Goal: Task Accomplishment & Management: Complete application form

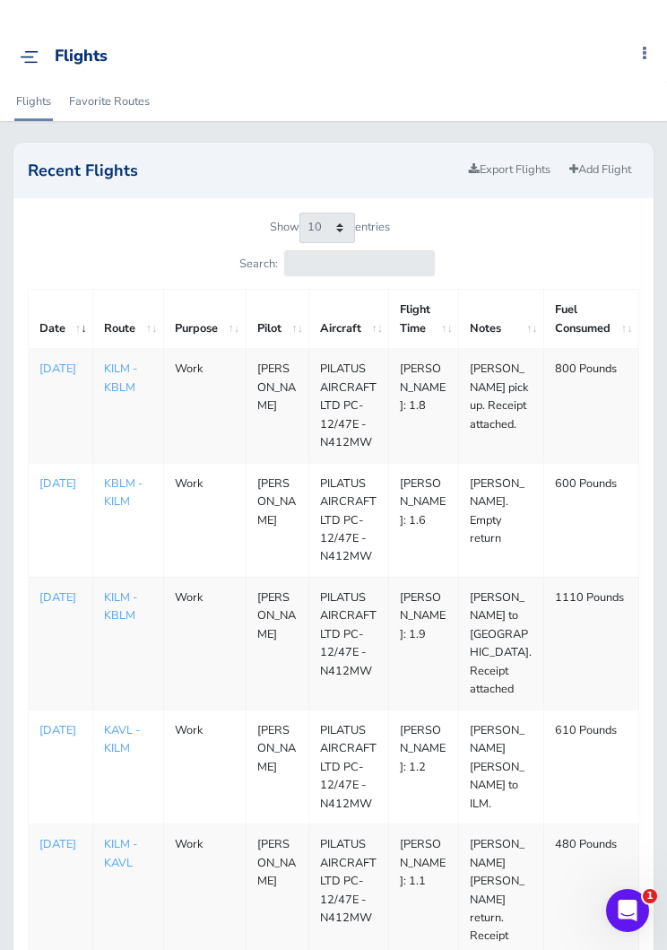
click at [600, 168] on link "Add Flight" at bounding box center [600, 170] width 78 height 26
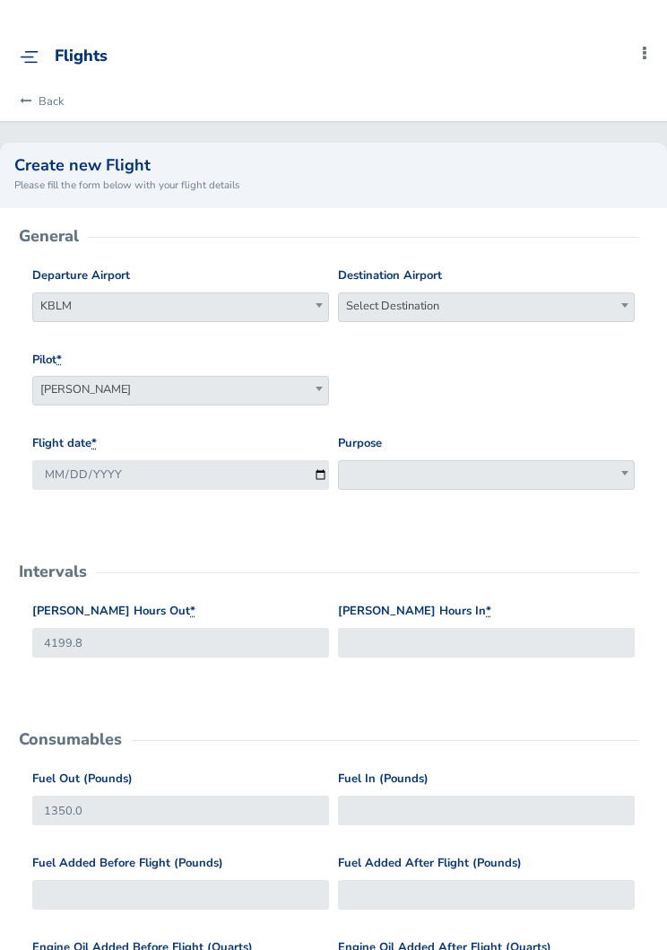
click at [517, 298] on span "Select Destination" at bounding box center [486, 305] width 295 height 25
click at [491, 345] on input "search" at bounding box center [487, 337] width 288 height 27
type input "kilm"
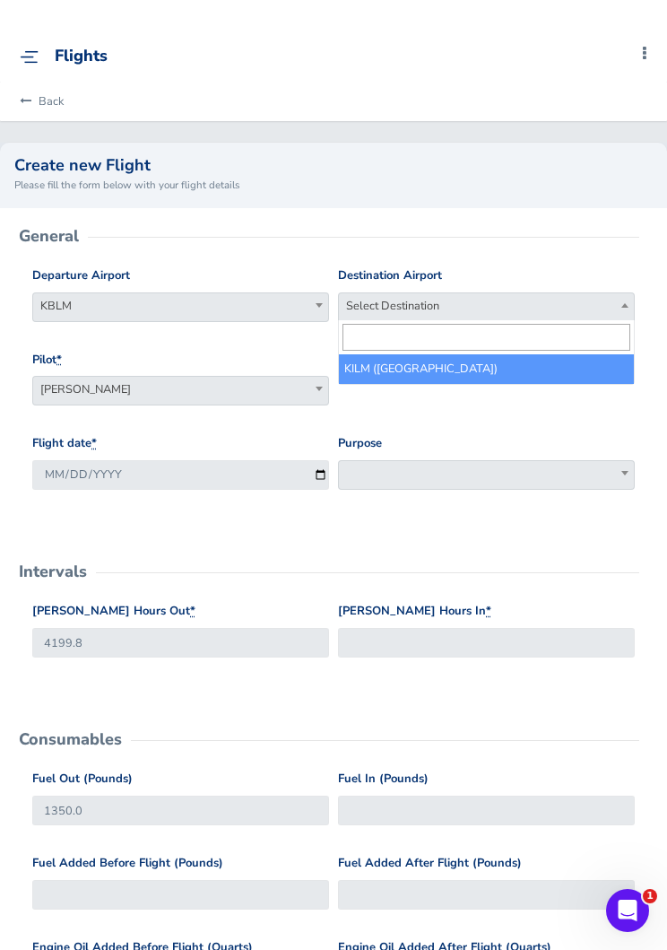
select select "KILM"
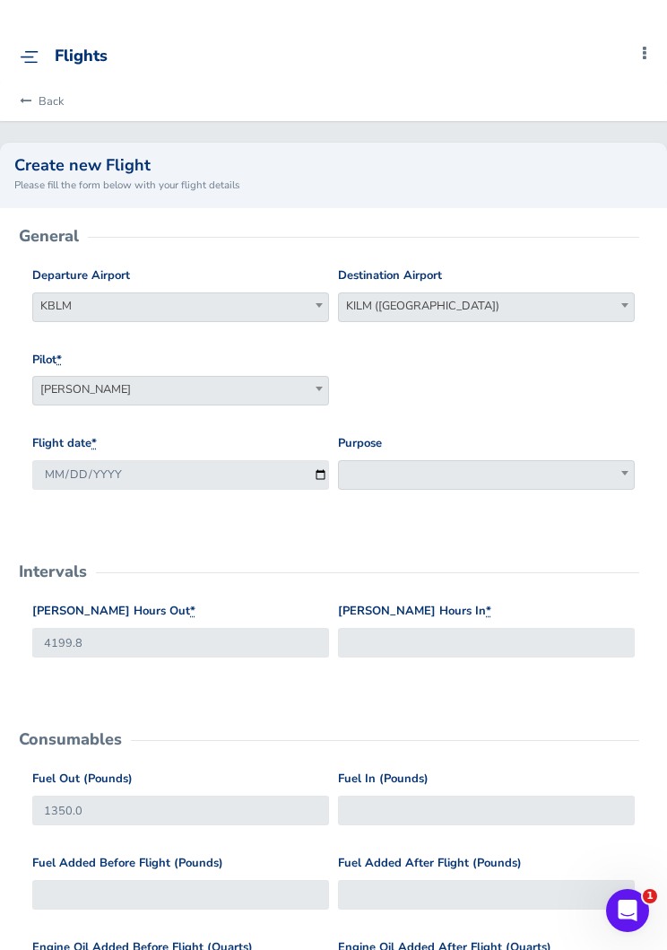
click at [454, 469] on span at bounding box center [486, 475] width 297 height 30
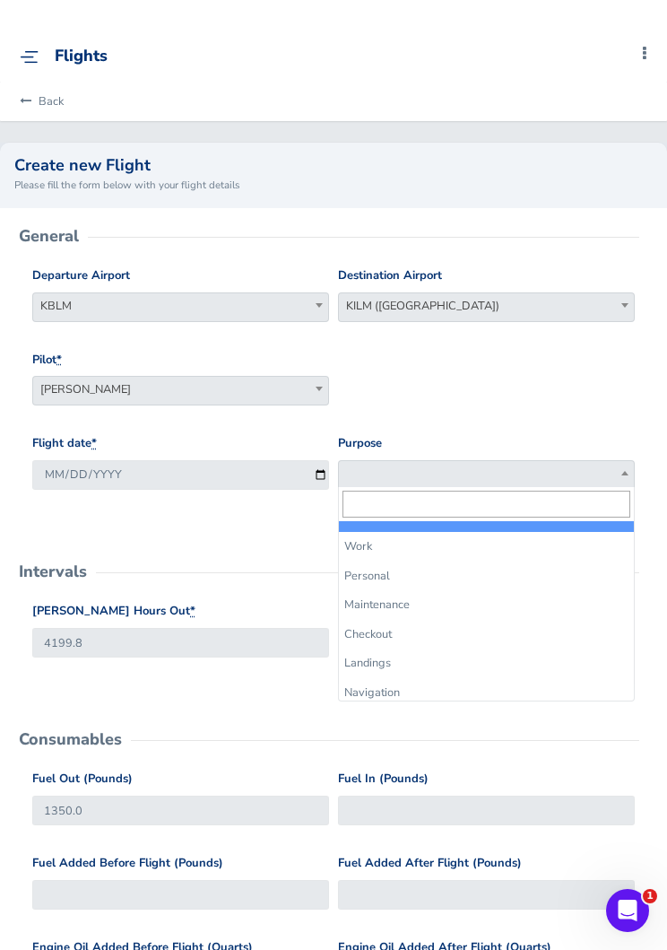
select select "Work"
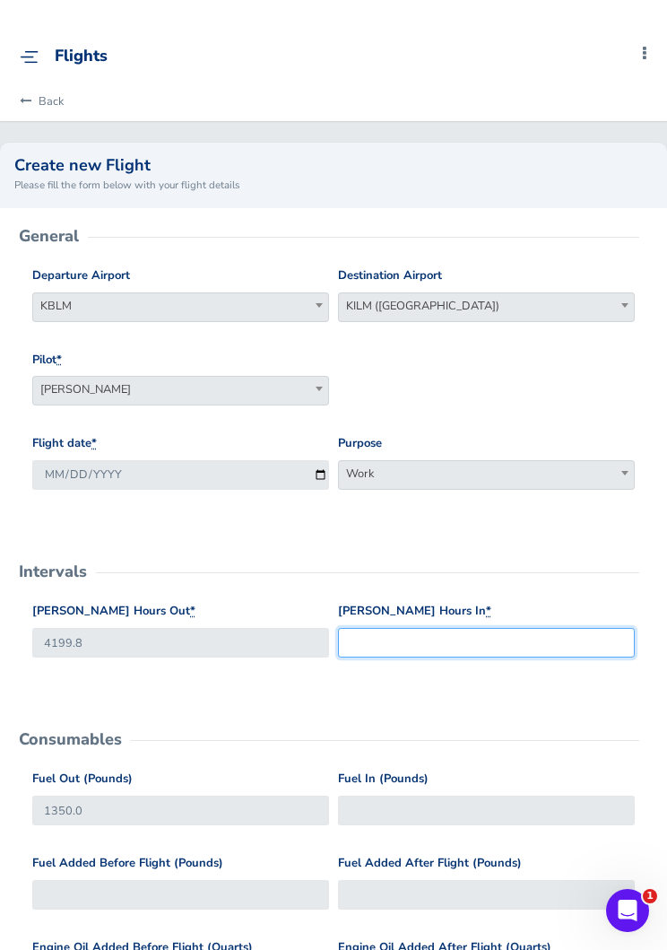
click at [453, 637] on input "Hobbs Hours In *" at bounding box center [486, 643] width 297 height 30
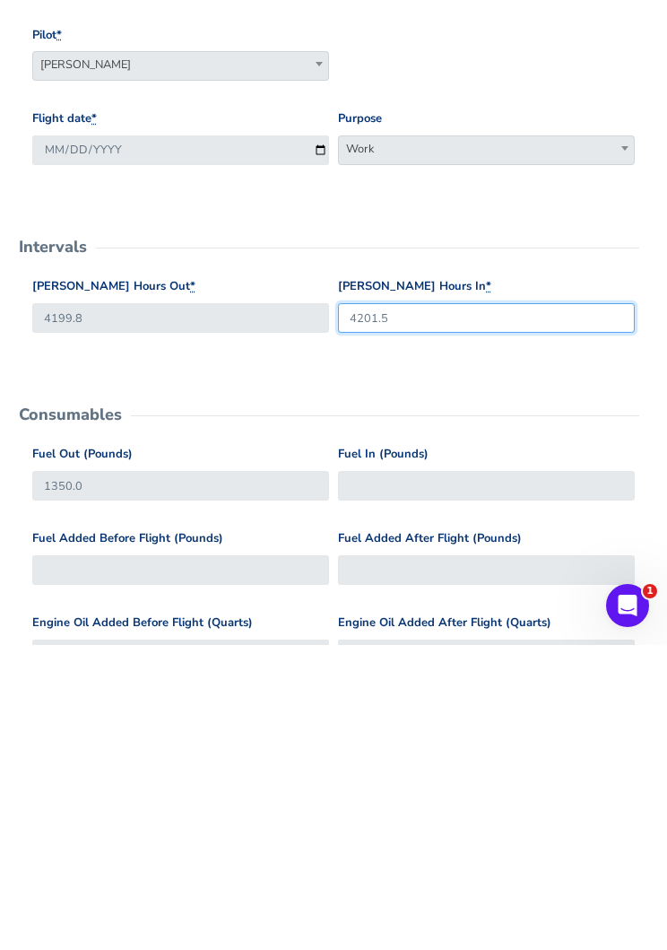
scroll to position [31, 0]
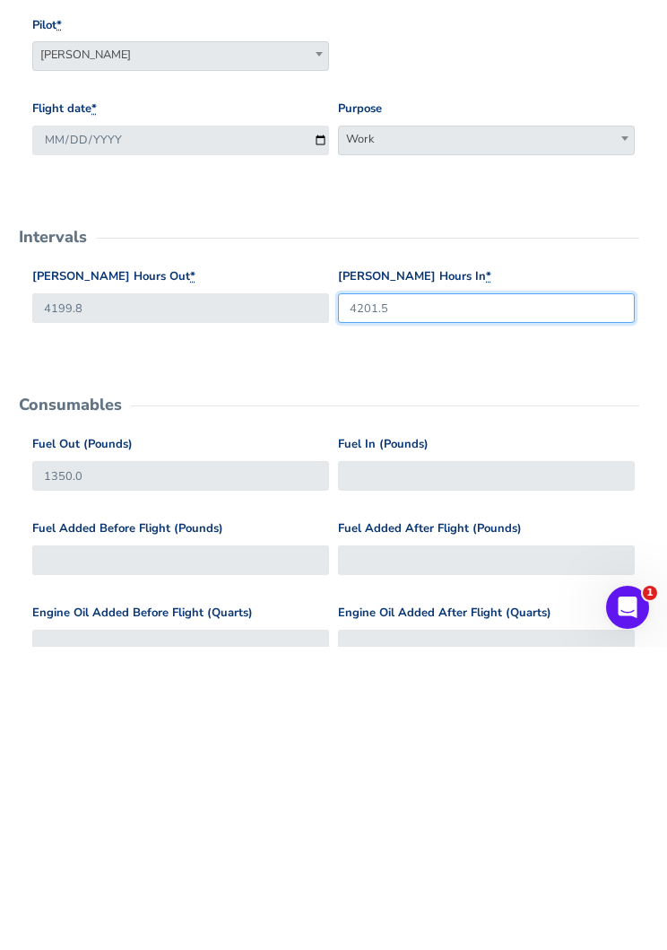
type input "4201.5"
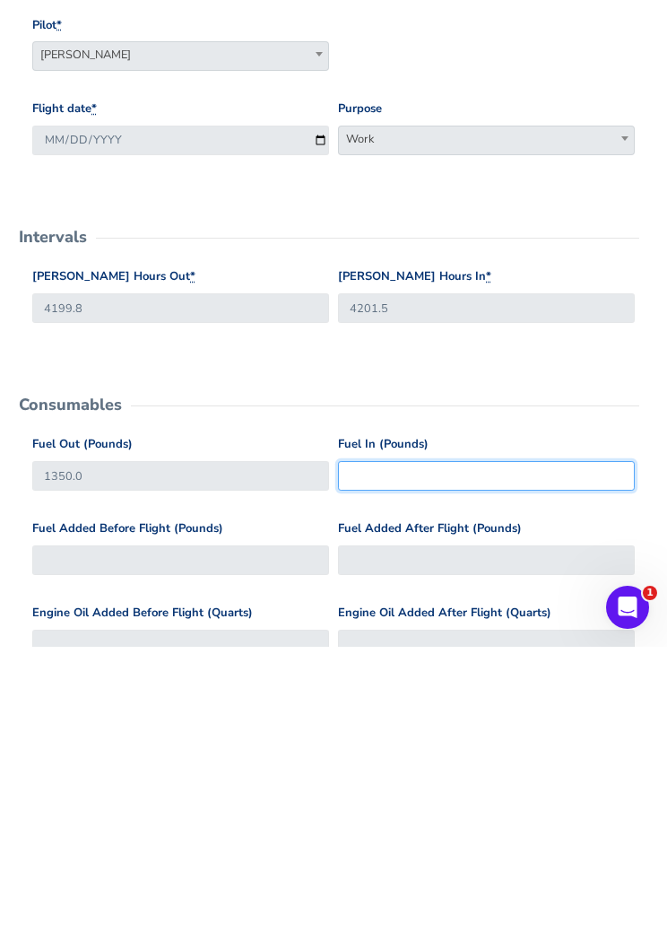
click at [485, 764] on input "Fuel In (Pounds)" at bounding box center [486, 779] width 297 height 30
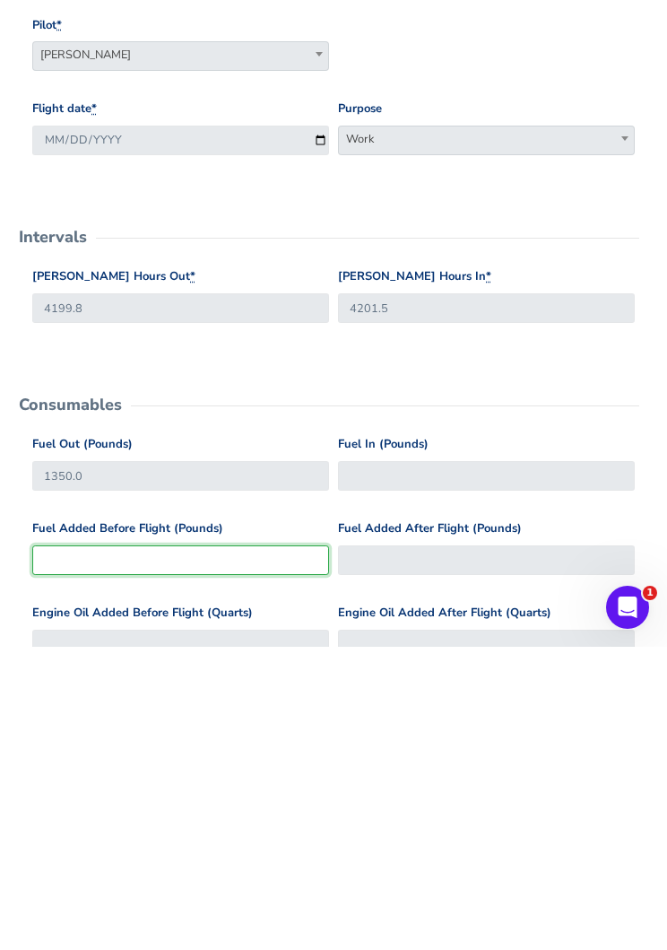
click at [88, 848] on input "Fuel Added Before Flight (Pounds)" at bounding box center [180, 863] width 297 height 30
type input "7"
type input "1357"
type input "75"
type input "1425"
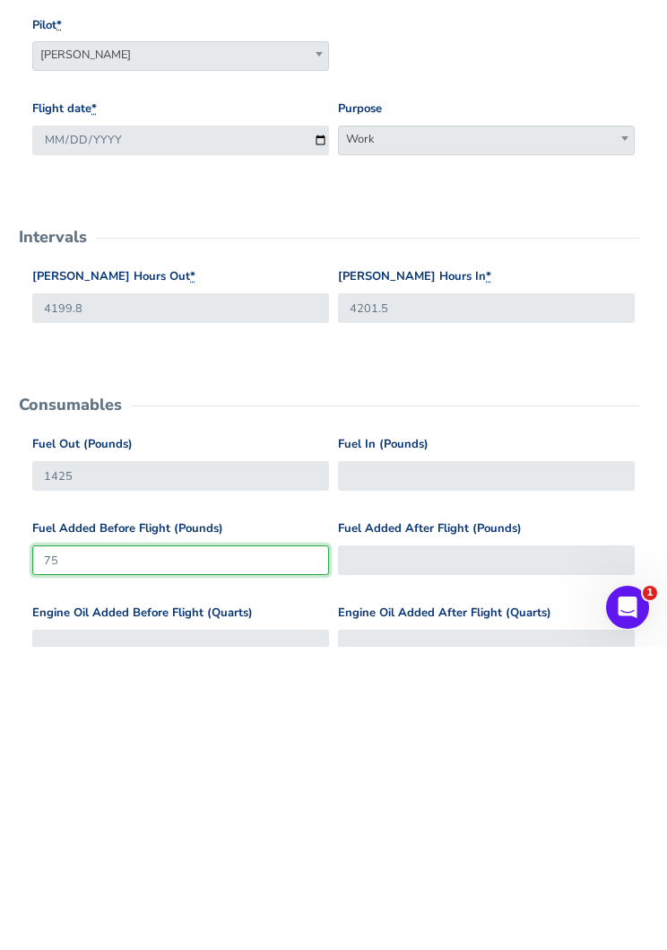
type input "750"
type input "2100"
type input "750"
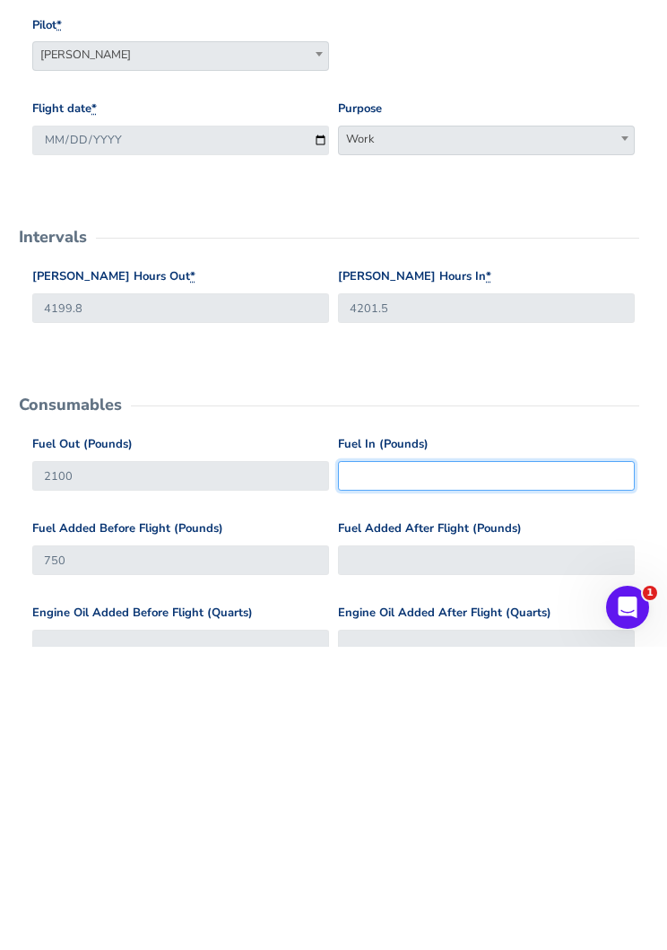
click at [467, 764] on input "Fuel In (Pounds)" at bounding box center [486, 779] width 297 height 30
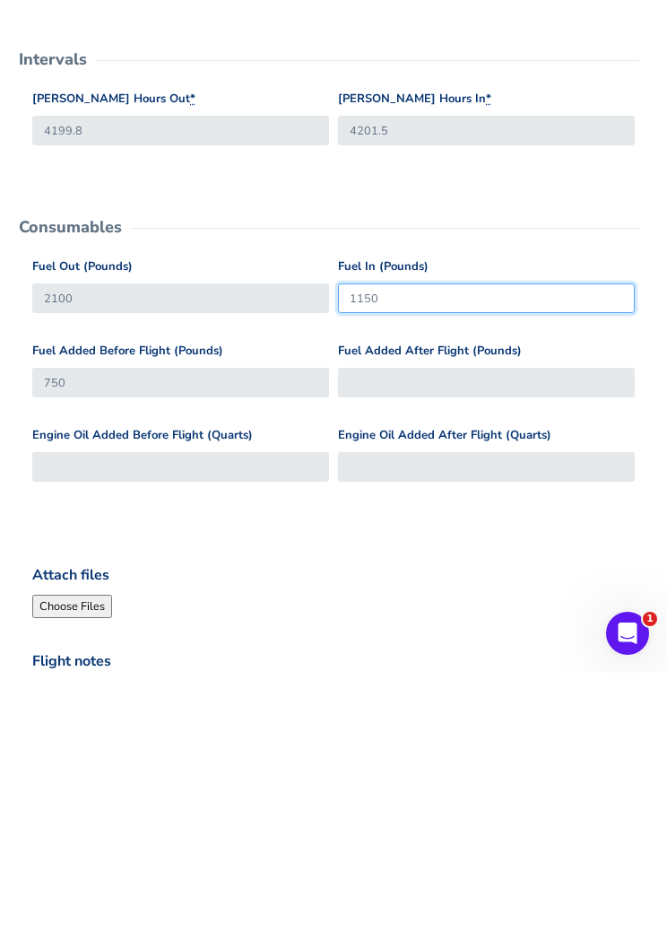
scroll to position [309, 0]
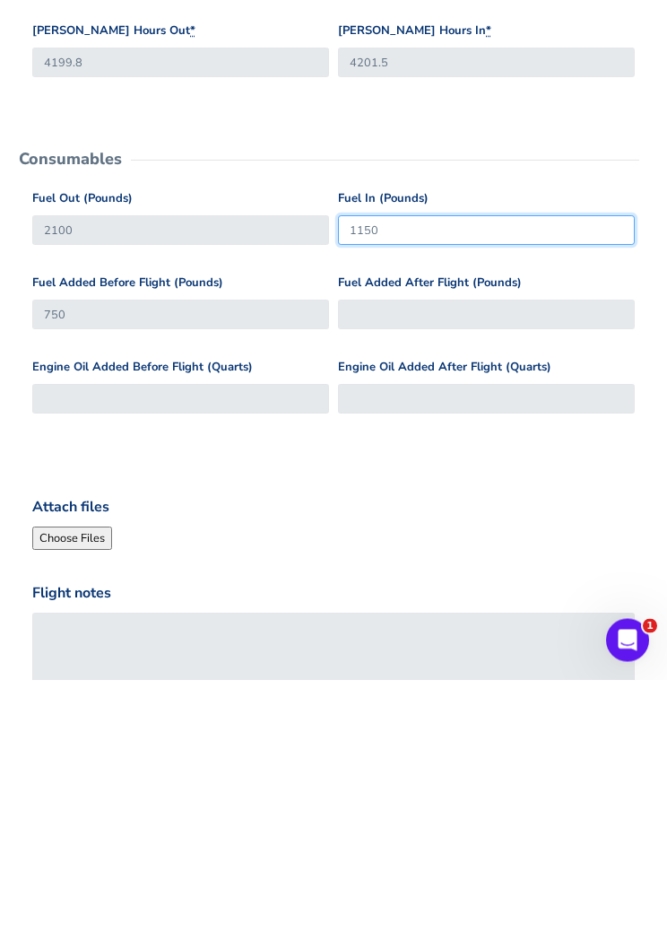
type input "1150"
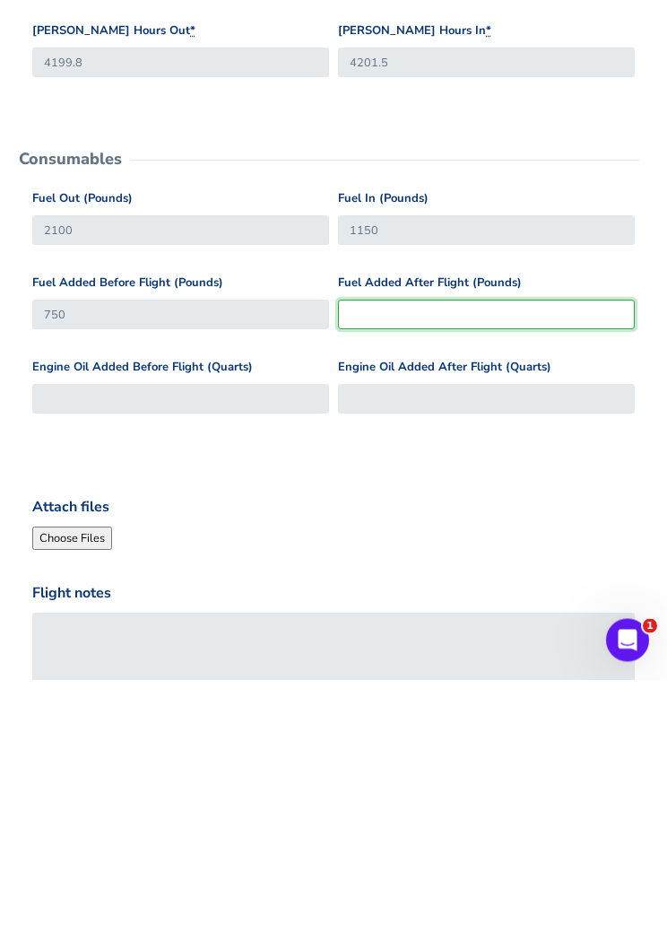
click at [461, 570] on input "Fuel Added After Flight (Pounds)" at bounding box center [486, 585] width 297 height 30
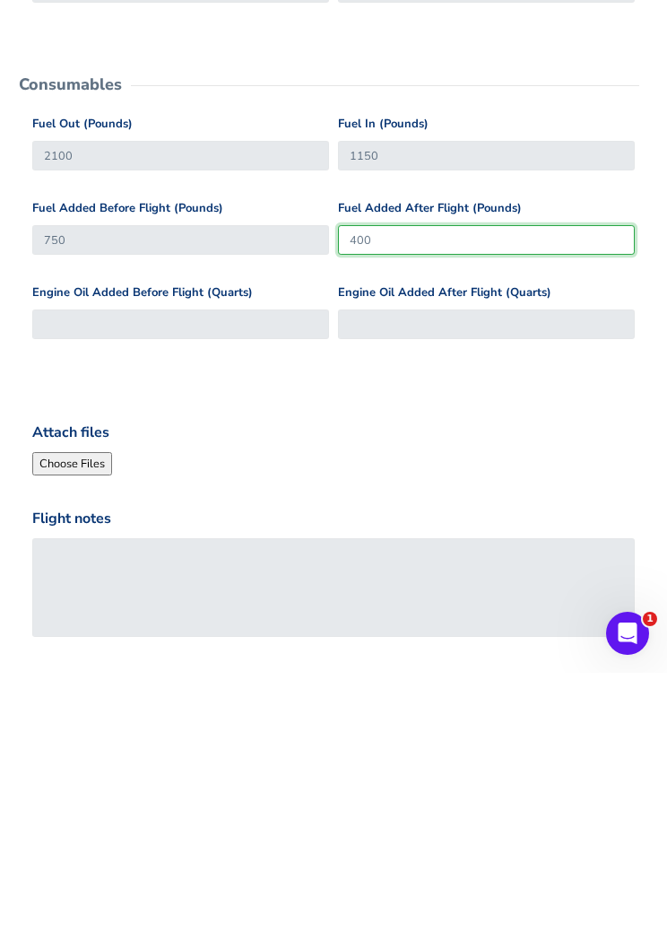
scroll to position [408, 0]
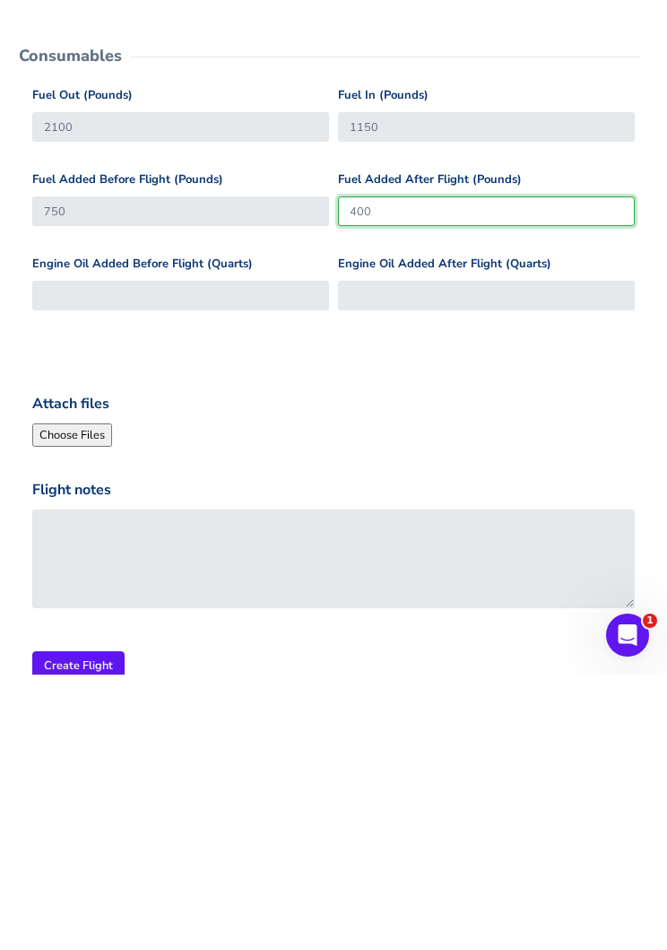
type input "400"
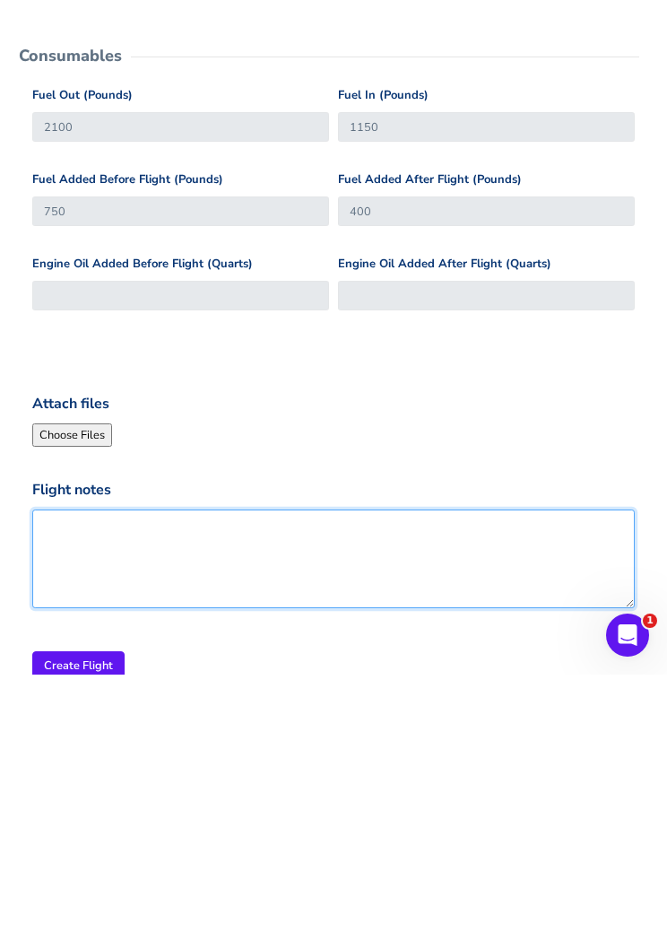
click at [457, 785] on textarea "Flight notes" at bounding box center [333, 834] width 603 height 99
type textarea "E"
type textarea "[PERSON_NAME] return."
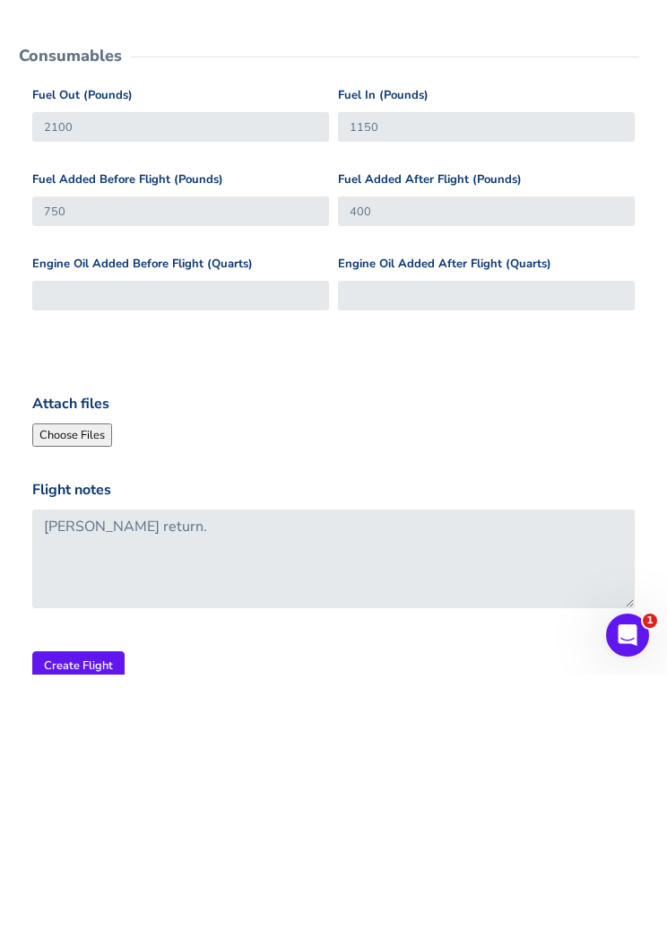
click at [76, 926] on input "Create Flight" at bounding box center [78, 941] width 92 height 30
